Goal: Check status: Check status

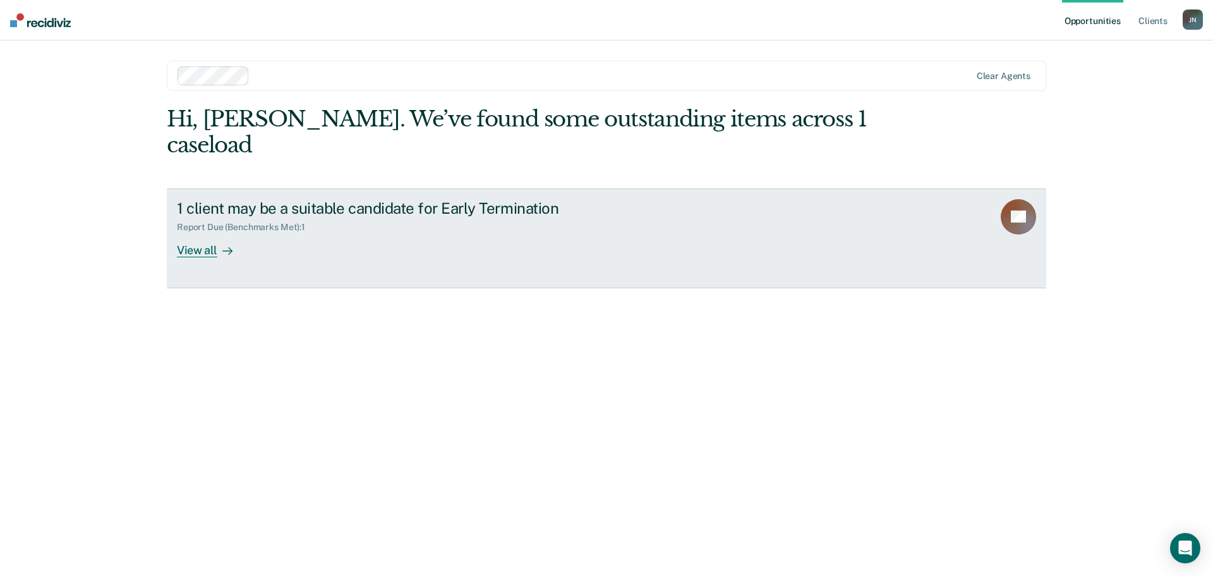
click at [517, 217] on div "Report Due (Benchmarks Met) : 1" at bounding box center [398, 225] width 443 height 16
